Goal: Task Accomplishment & Management: Complete application form

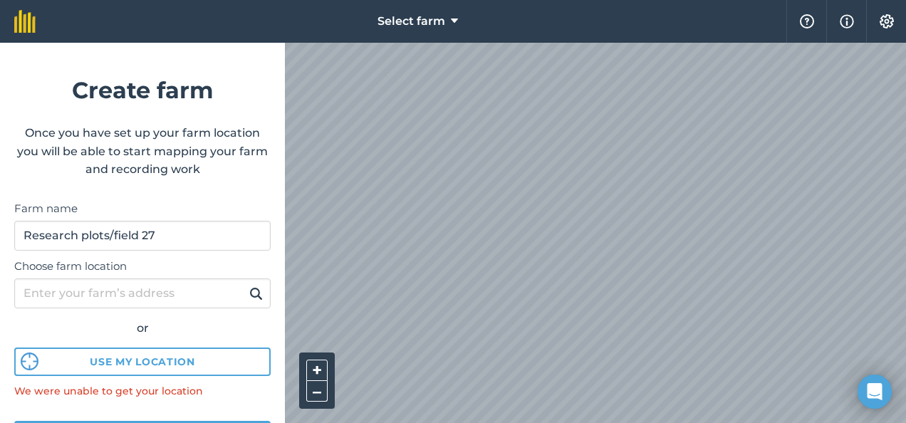
scroll to position [201, 0]
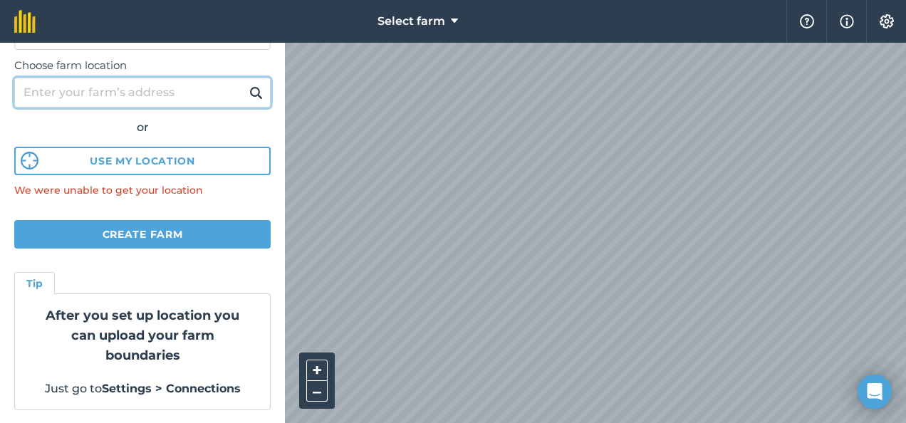
click at [158, 91] on input "Choose farm location" at bounding box center [142, 93] width 256 height 30
type input "h"
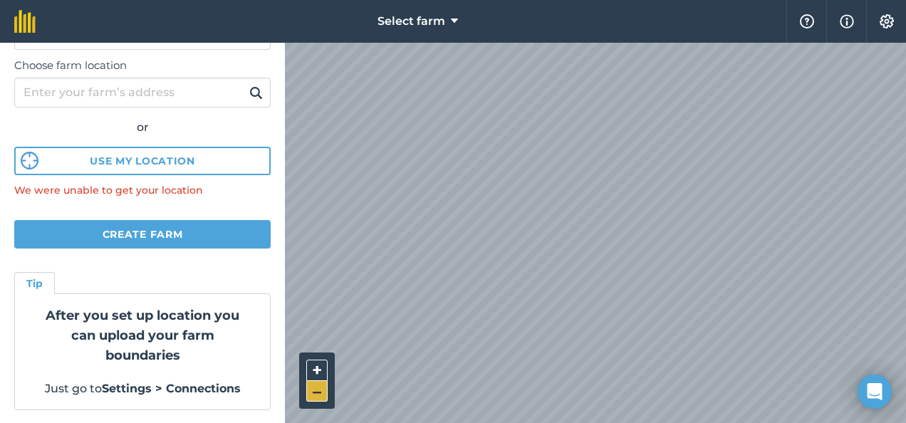
click at [313, 398] on button "–" at bounding box center [316, 391] width 21 height 21
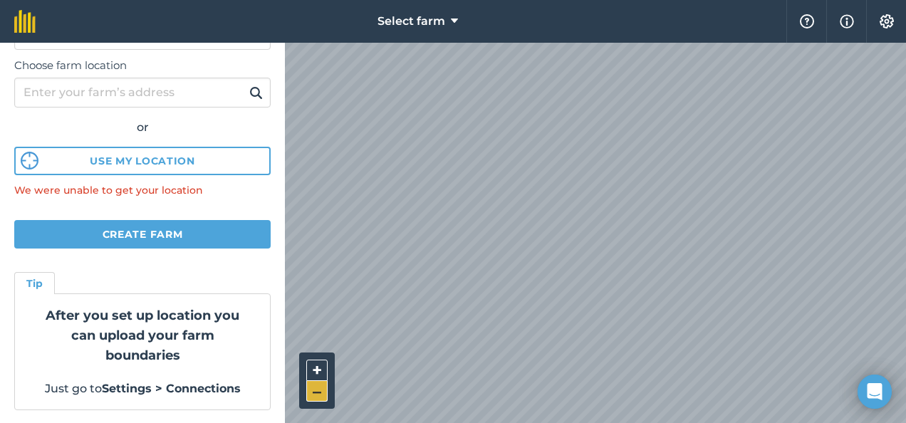
click at [313, 398] on button "–" at bounding box center [316, 391] width 21 height 21
click at [309, 368] on button "+" at bounding box center [316, 370] width 21 height 21
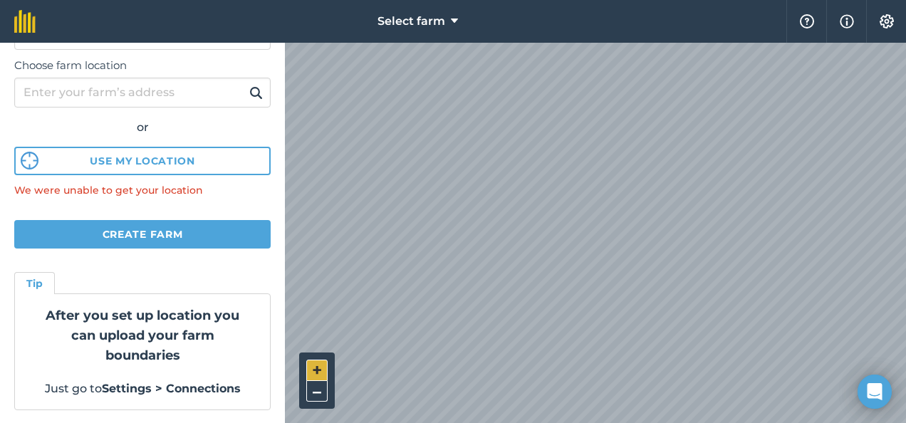
click at [309, 368] on button "+" at bounding box center [316, 370] width 21 height 21
click at [181, 43] on div "Select farm Help Info Settings Create farm Once you have set up your farm locat…" at bounding box center [453, 21] width 906 height 43
click at [272, 43] on div "Select farm Help Info Settings Create farm Once you have set up your farm locat…" at bounding box center [453, 21] width 906 height 43
click at [524, 422] on html "Select farm Help Info Settings Create farm Once you have set up your farm locat…" at bounding box center [453, 211] width 906 height 423
click at [554, 422] on html "Select farm Help Info Settings Create farm Once you have set up your farm locat…" at bounding box center [453, 211] width 906 height 423
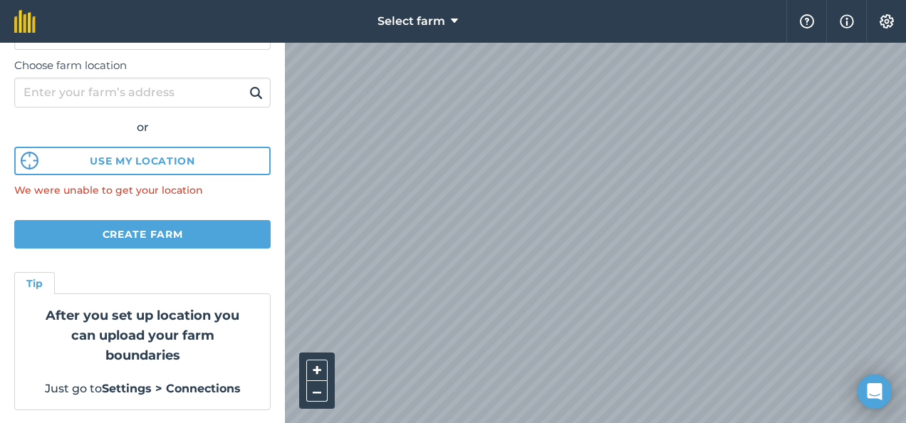
click at [571, 422] on html "Select farm Help Info Settings Create farm Once you have set up your farm locat…" at bounding box center [453, 211] width 906 height 423
click at [879, 0] on html "Select farm Help Info Settings Create farm Once you have set up your farm locat…" at bounding box center [453, 211] width 906 height 423
click at [732, 0] on html "Select farm Help Info Settings Create farm Once you have set up your farm locat…" at bounding box center [453, 211] width 906 height 423
click at [725, 0] on html "Select farm Help Info Settings Create farm Once you have set up your farm locat…" at bounding box center [453, 211] width 906 height 423
click at [905, 0] on html "Select farm Help Info Settings Create farm Once you have set up your farm locat…" at bounding box center [453, 211] width 906 height 423
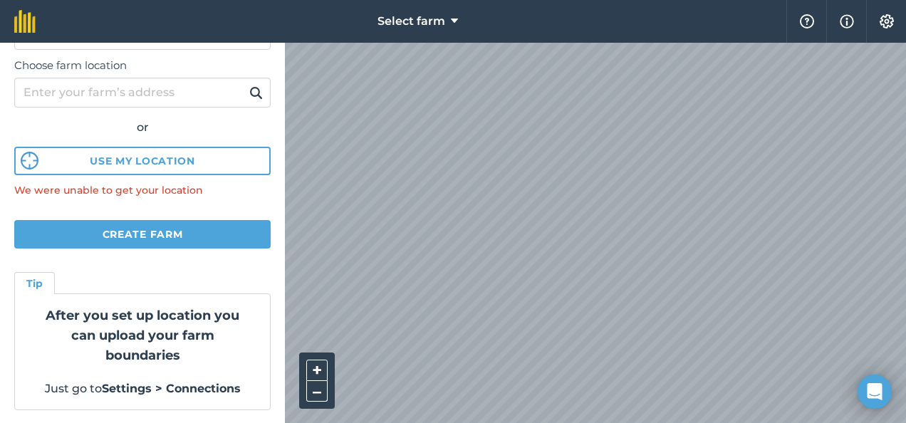
click at [608, 0] on html "Select farm Help Info Settings Create farm Once you have set up your farm locat…" at bounding box center [453, 211] width 906 height 423
click at [366, 422] on html "Select farm Help Info Settings Create farm Once you have set up your farm locat…" at bounding box center [453, 211] width 906 height 423
click at [387, 422] on html "Select farm Help Info Settings Create farm Once you have set up your farm locat…" at bounding box center [453, 211] width 906 height 423
click at [328, 422] on html "Select farm Help Info Settings Create farm Once you have set up your farm locat…" at bounding box center [453, 211] width 906 height 423
click at [316, 361] on button "+" at bounding box center [316, 370] width 21 height 21
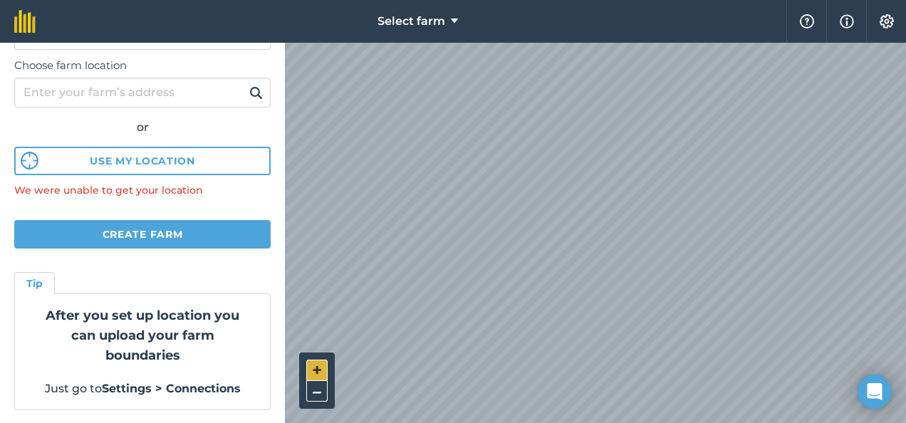
click at [316, 361] on button "+" at bounding box center [316, 370] width 21 height 21
click at [389, 422] on html "Select farm Help Info Settings Create farm Once you have set up your farm locat…" at bounding box center [453, 211] width 906 height 423
click at [732, 0] on html "Select farm Help Info Settings Create farm Once you have set up your farm locat…" at bounding box center [453, 211] width 906 height 423
click at [323, 362] on button "+" at bounding box center [316, 370] width 21 height 21
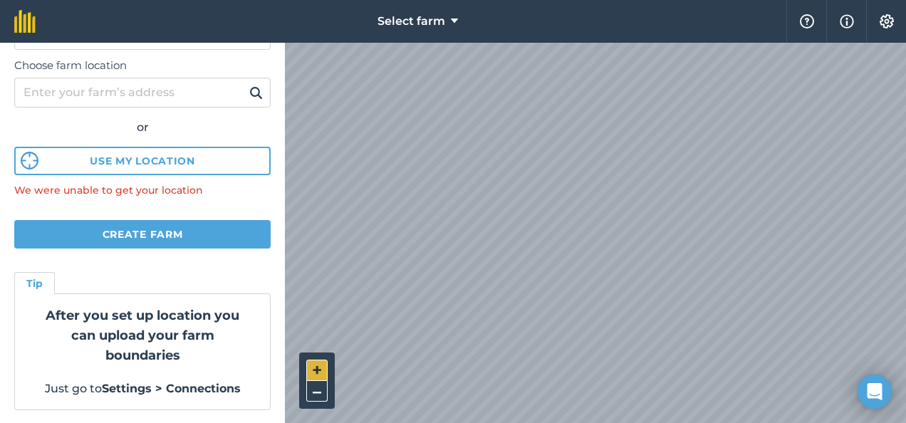
click at [323, 362] on button "+" at bounding box center [316, 370] width 21 height 21
click at [446, 422] on html "Select farm Help Info Settings Create farm Once you have set up your farm locat…" at bounding box center [453, 211] width 906 height 423
click at [402, 422] on html "Select farm Help Info Settings Create farm Once you have set up your farm locat…" at bounding box center [453, 211] width 906 height 423
click at [782, 0] on html "Select farm Help Info Settings Create farm Once you have set up your farm locat…" at bounding box center [453, 211] width 906 height 423
click at [749, 14] on div "Select farm Help Info Settings Create farm Once you have set up your farm locat…" at bounding box center [453, 21] width 906 height 43
